Goal: Transaction & Acquisition: Purchase product/service

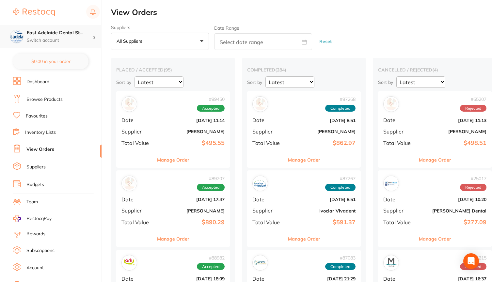
click at [60, 40] on p "Switch account" at bounding box center [60, 40] width 66 height 7
checkbox input "false"
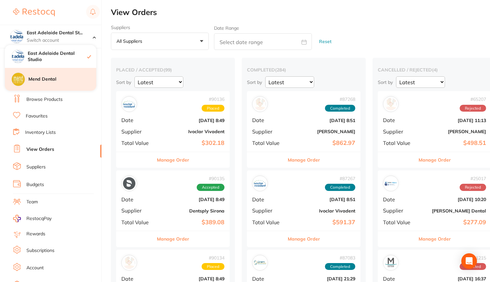
click at [66, 77] on h4 "Mend Dental" at bounding box center [62, 79] width 68 height 7
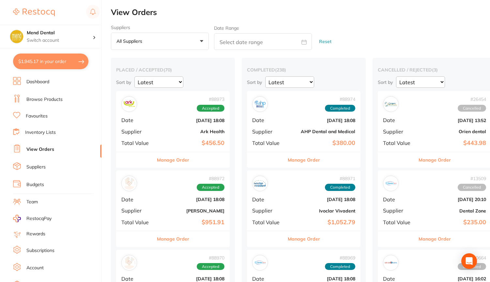
click at [65, 61] on button "$1,945.17 in your order" at bounding box center [50, 62] width 75 height 16
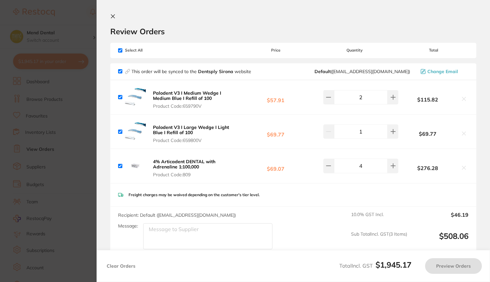
checkbox input "true"
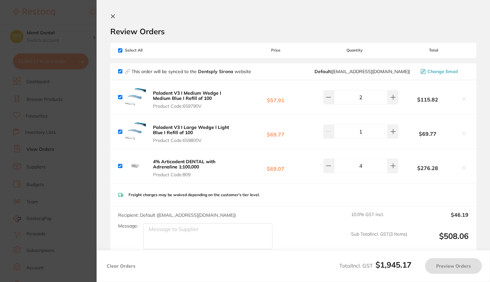
checkbox input "true"
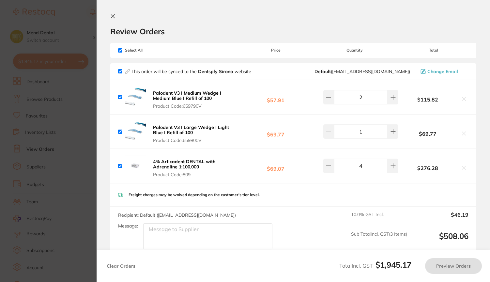
checkbox input "true"
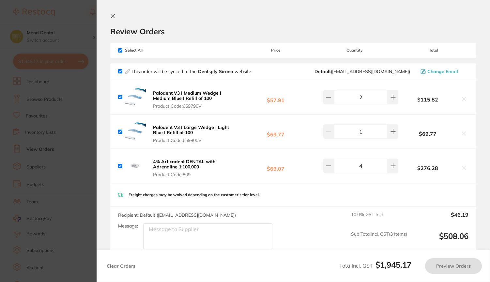
checkbox input "true"
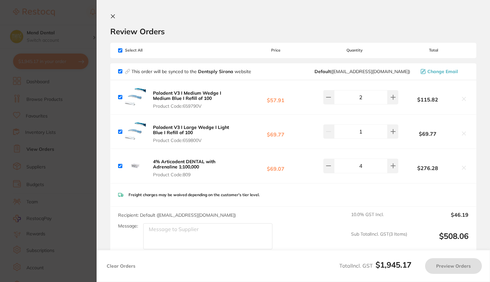
checkbox input "true"
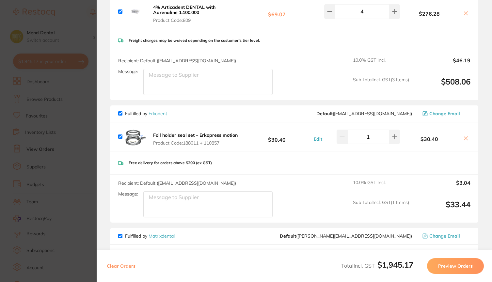
click at [123, 117] on span "Fulfilled by Erkodent" at bounding box center [142, 114] width 49 height 6
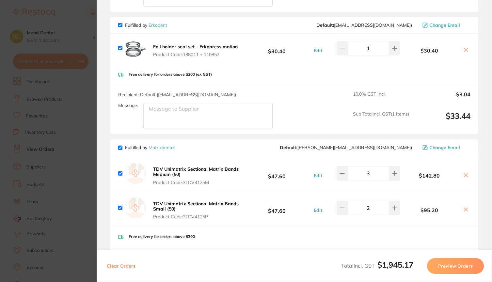
scroll to position [239, 0]
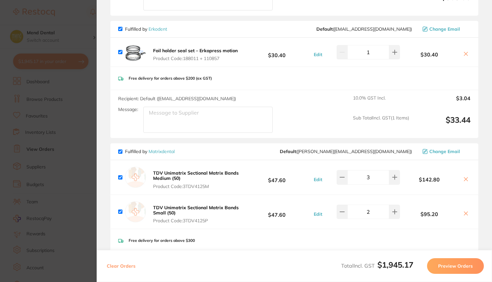
click at [121, 31] on input "checkbox" at bounding box center [120, 29] width 4 height 4
checkbox input "false"
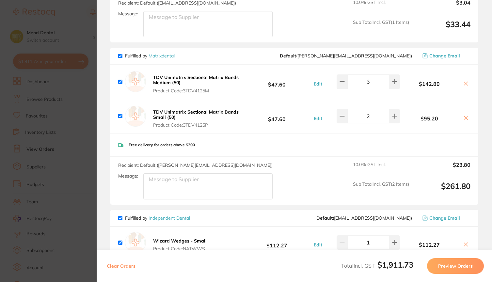
scroll to position [349, 0]
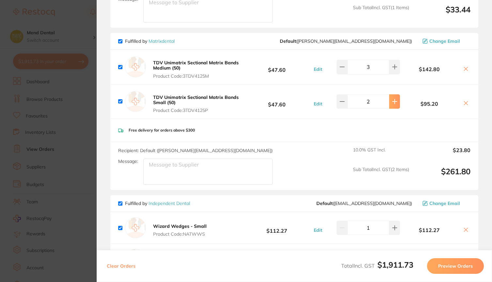
type input "4"
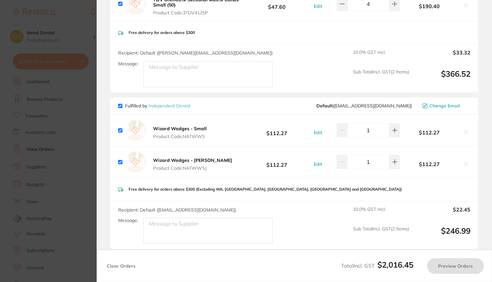
scroll to position [464, 0]
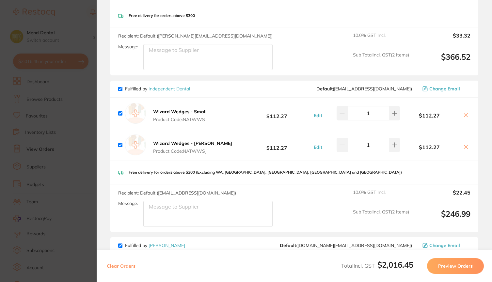
click at [120, 91] on input "checkbox" at bounding box center [120, 89] width 4 height 4
checkbox input "false"
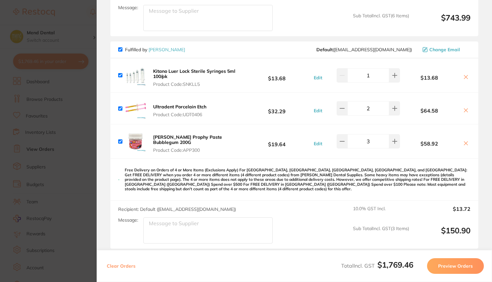
scroll to position [982, 0]
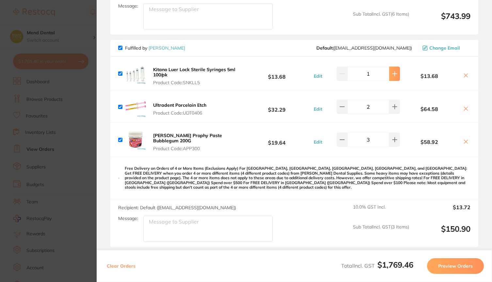
type input "3"
click at [121, 46] on input "checkbox" at bounding box center [120, 48] width 4 height 4
checkbox input "false"
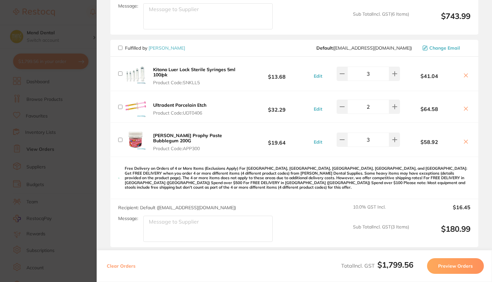
checkbox input "false"
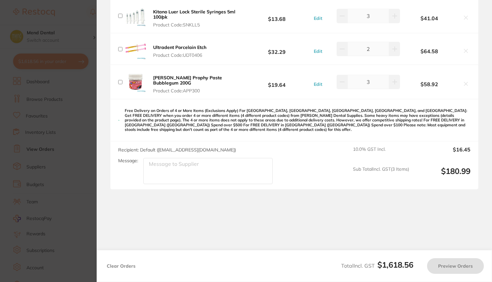
scroll to position [1040, 0]
click at [451, 262] on button "Preview Orders" at bounding box center [455, 266] width 57 height 16
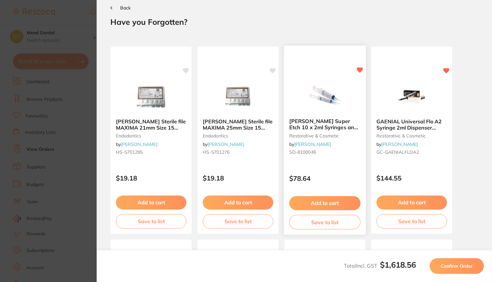
scroll to position [11, 0]
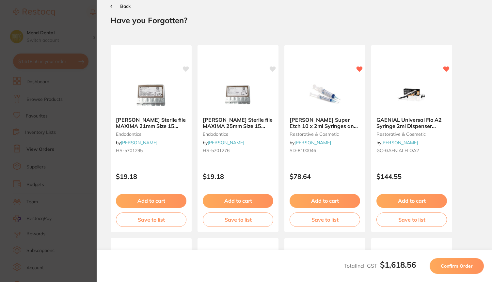
click at [451, 266] on span "Confirm Order" at bounding box center [457, 266] width 32 height 6
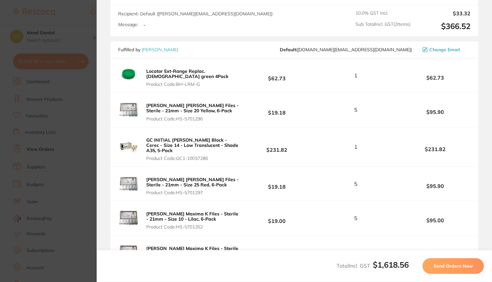
scroll to position [331, 0]
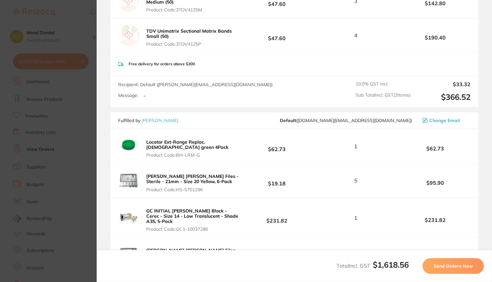
click at [457, 264] on span "Send Orders Now" at bounding box center [452, 266] width 39 height 6
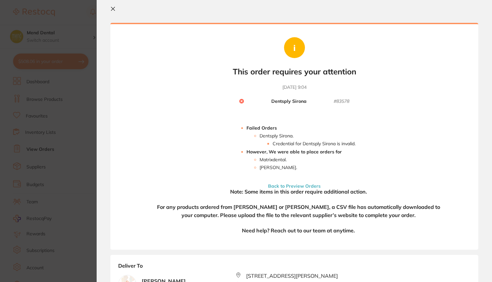
scroll to position [8, 0]
